Goal: Find specific page/section: Find specific page/section

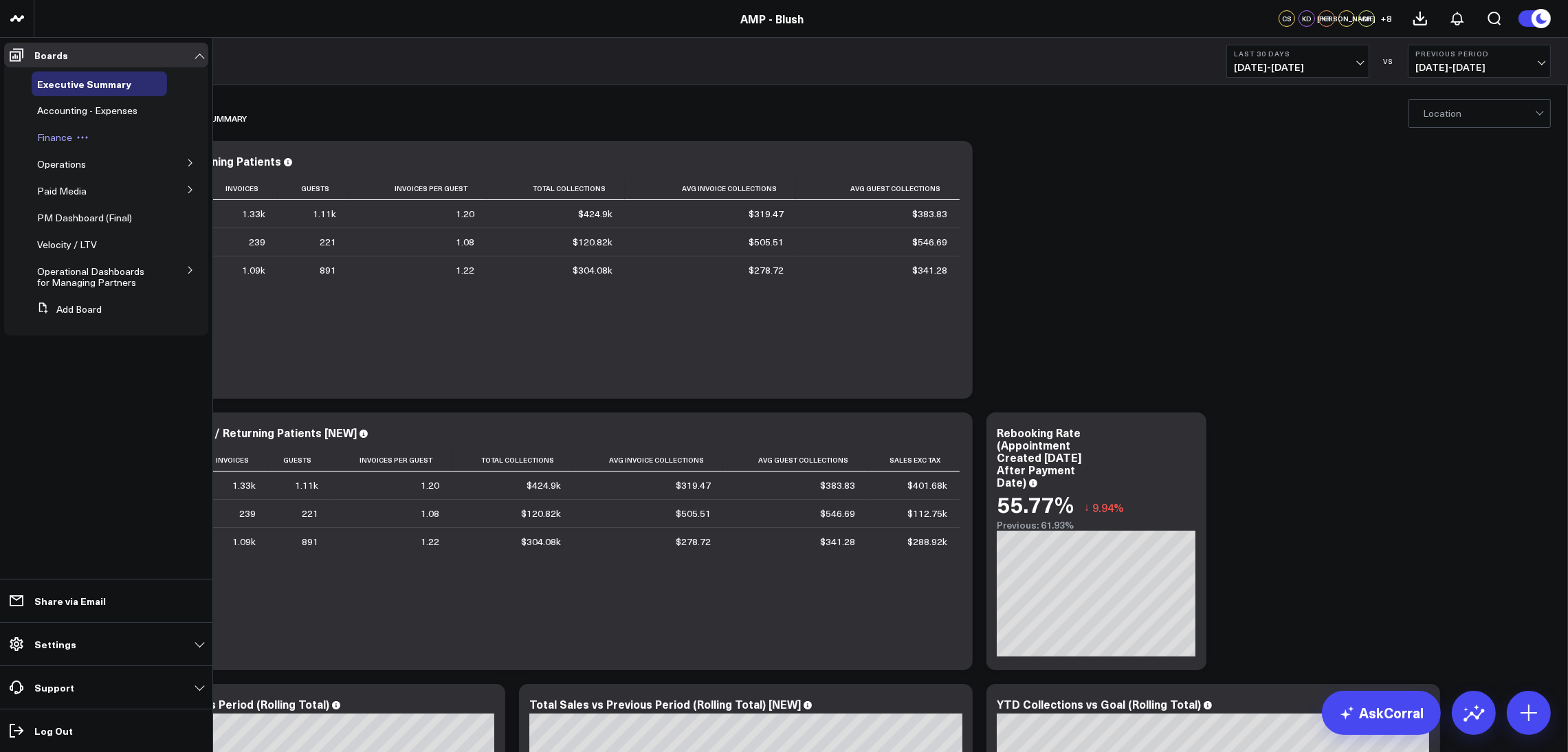
click at [68, 145] on div "Finance" at bounding box center [99, 137] width 135 height 24
click at [58, 137] on span "Finance" at bounding box center [54, 137] width 35 height 13
